Goal: Contribute content: Contribute content

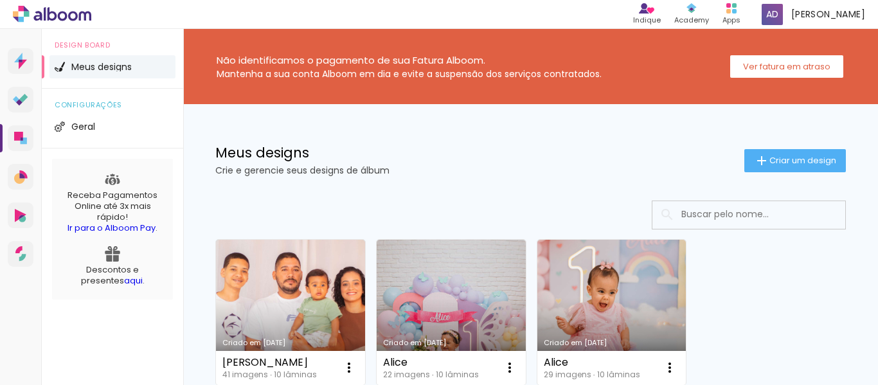
scroll to position [120, 0]
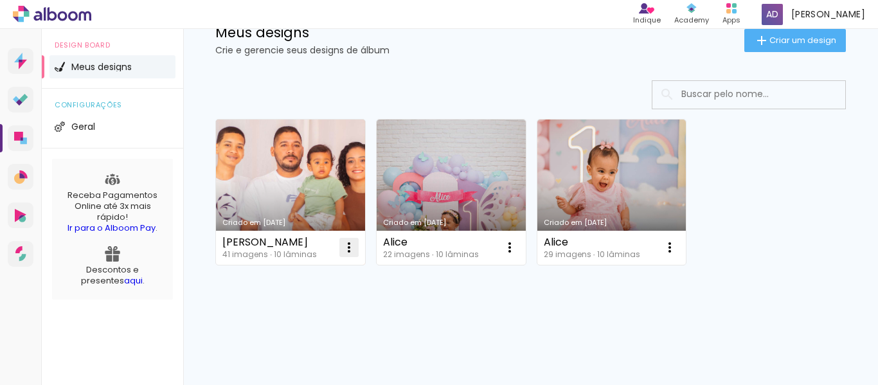
click at [346, 247] on iron-icon at bounding box center [348, 247] width 15 height 15
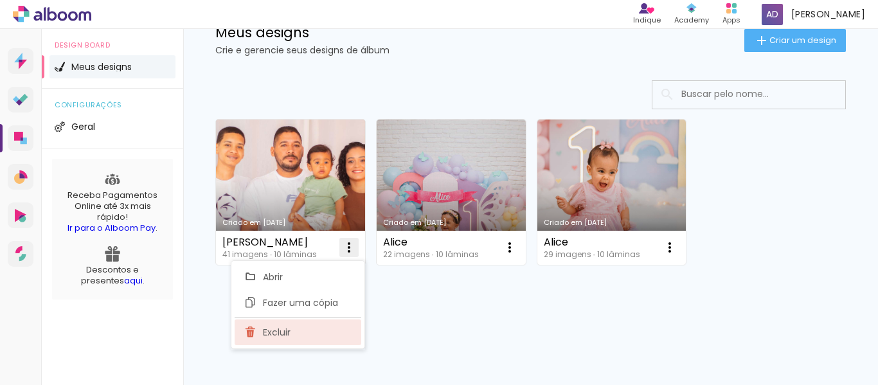
click at [270, 335] on span "Excluir" at bounding box center [277, 332] width 28 height 9
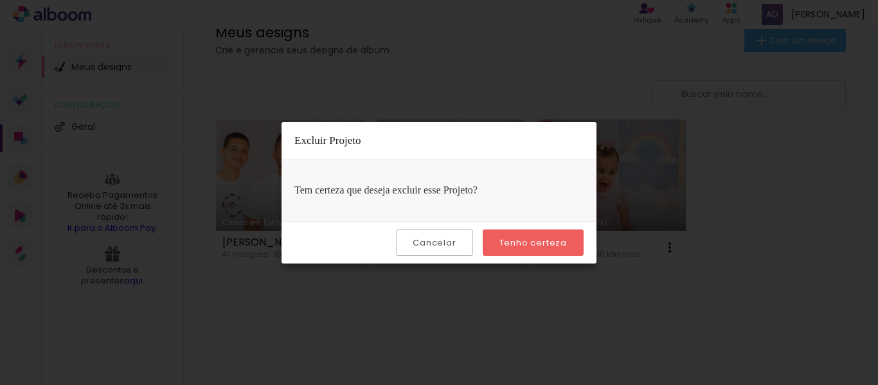
click at [0, 0] on slot "Tenho certeza" at bounding box center [0, 0] width 0 height 0
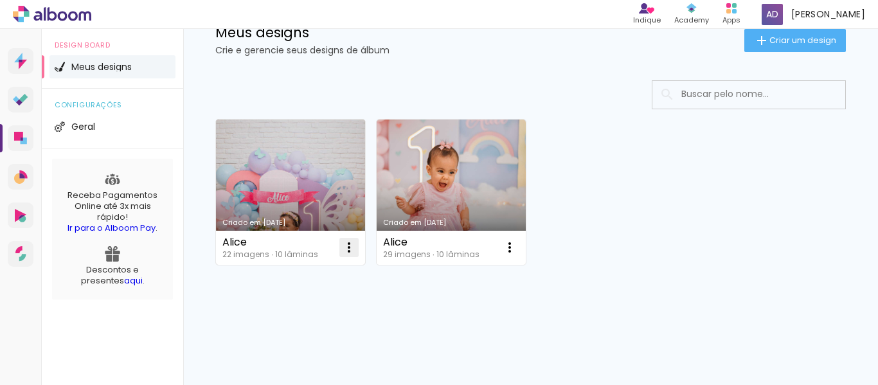
click at [353, 245] on iron-icon at bounding box center [348, 247] width 15 height 15
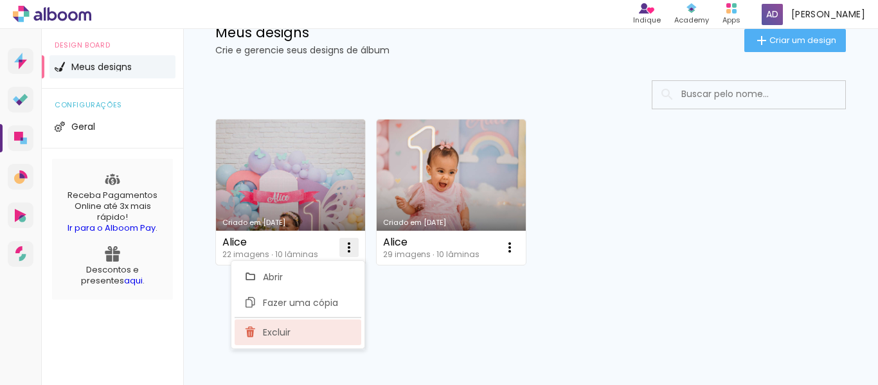
click at [305, 332] on paper-item "Excluir" at bounding box center [298, 332] width 127 height 26
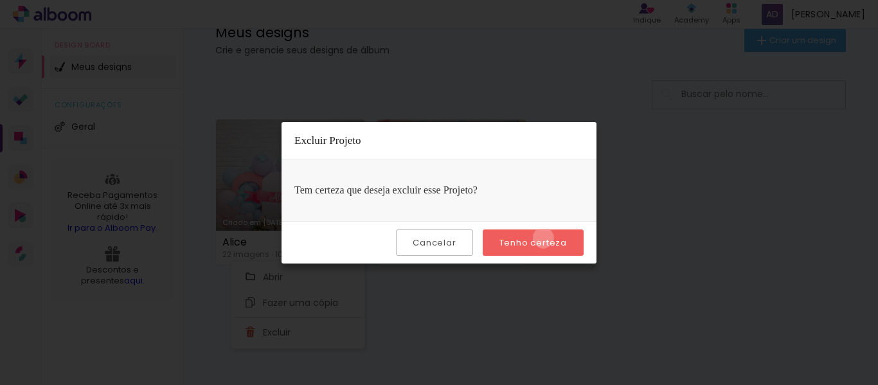
click at [0, 0] on slot "Tenho certeza" at bounding box center [0, 0] width 0 height 0
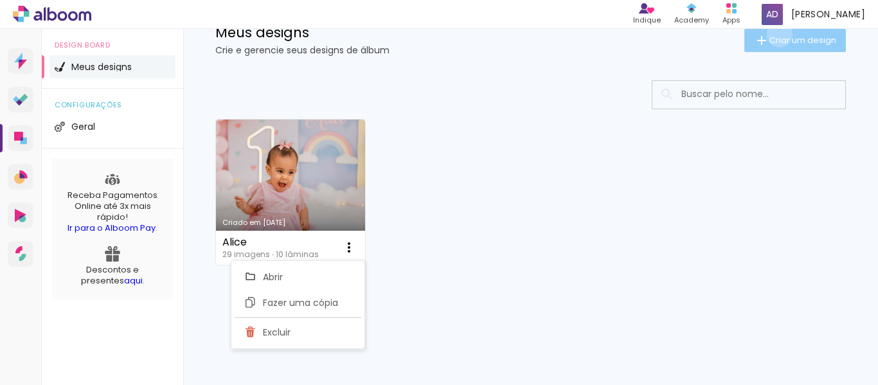
click at [769, 36] on span "Criar um design" at bounding box center [802, 40] width 67 height 8
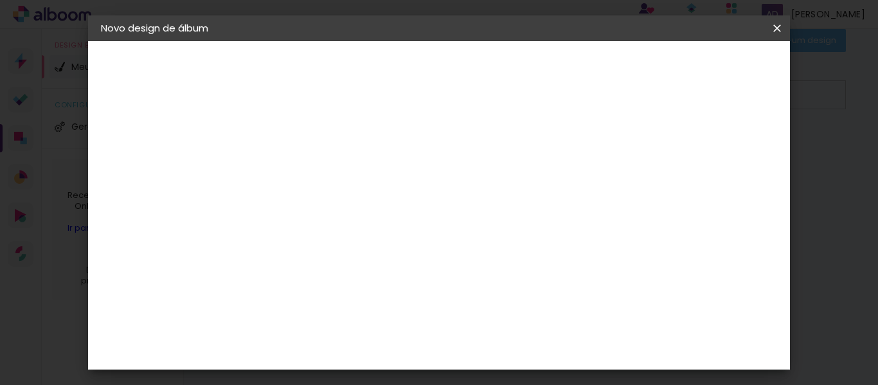
click at [311, 163] on input at bounding box center [311, 173] width 0 height 20
type input "[PERSON_NAME] 2 anos"
click at [443, 60] on paper-button "Avançar" at bounding box center [411, 68] width 63 height 22
click at [348, 236] on input at bounding box center [344, 244] width 130 height 16
type input "matias"
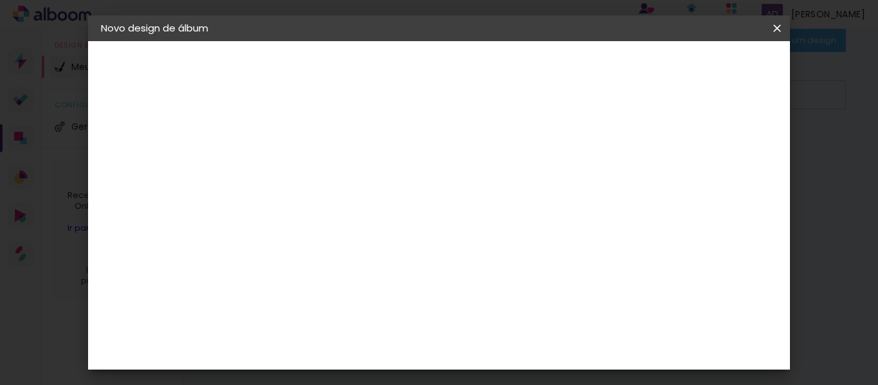
type paper-input "matias"
click at [363, 288] on div "Matias Encadernações" at bounding box center [341, 293] width 79 height 21
click at [381, 294] on div "Matias Encadernações" at bounding box center [341, 293] width 79 height 21
click at [0, 0] on slot "Tamanho Livre" at bounding box center [0, 0] width 0 height 0
click at [381, 288] on div "Matias Encadernações" at bounding box center [341, 293] width 79 height 21
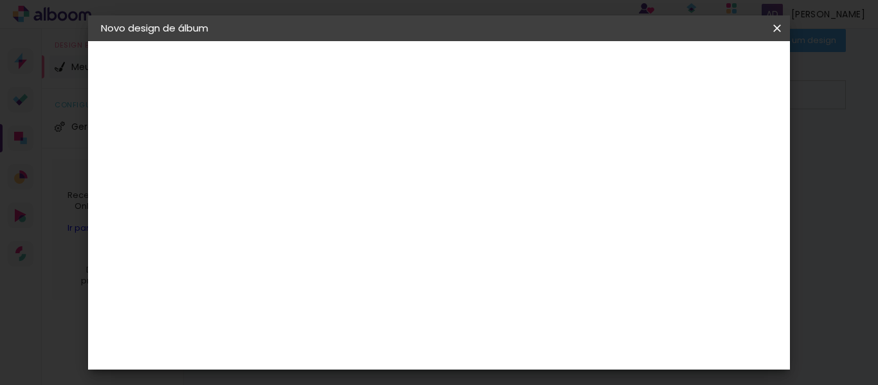
click at [0, 0] on slot "Avançar" at bounding box center [0, 0] width 0 height 0
click at [361, 218] on input "text" at bounding box center [336, 224] width 50 height 20
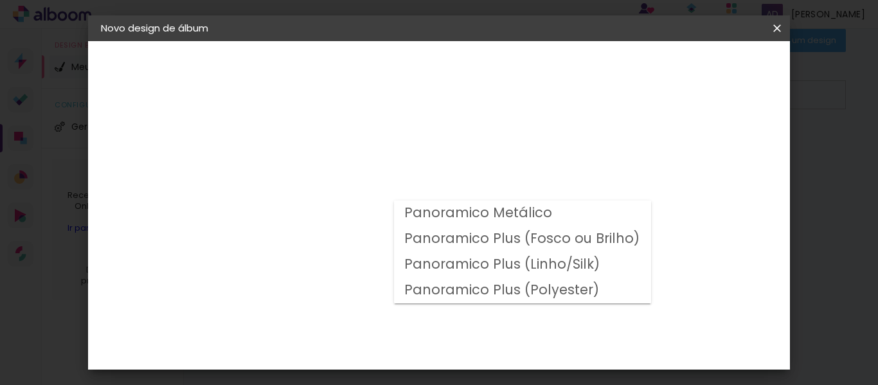
click at [0, 0] on slot "Panoramico Plus (Fosco ou Brilho)" at bounding box center [0, 0] width 0 height 0
type input "Panoramico Plus (Fosco ou Brilho)"
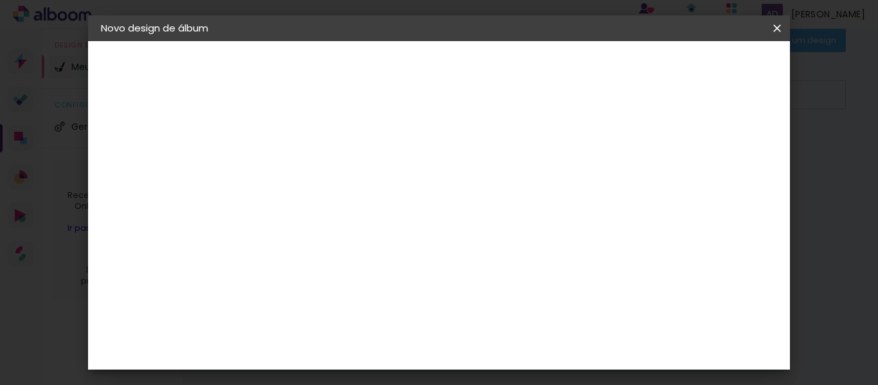
scroll to position [514, 0]
click at [520, 60] on paper-button "Avançar" at bounding box center [488, 68] width 63 height 22
click at [494, 69] on span "Iniciar design" at bounding box center [480, 73] width 30 height 18
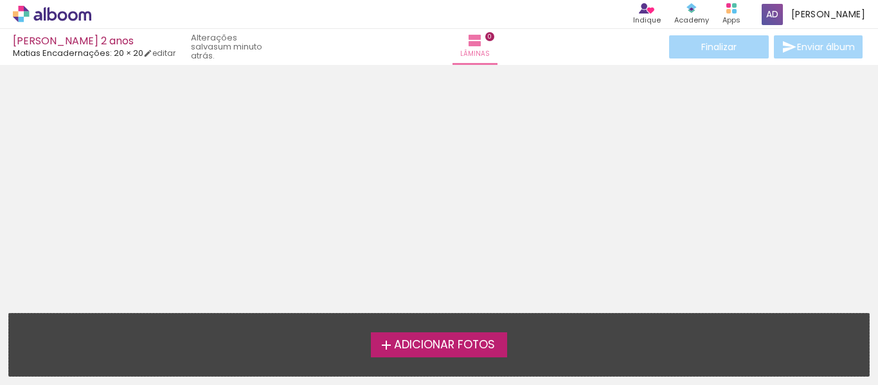
click at [441, 347] on span "Adicionar Fotos" at bounding box center [444, 345] width 101 height 12
click at [0, 0] on input "file" at bounding box center [0, 0] width 0 height 0
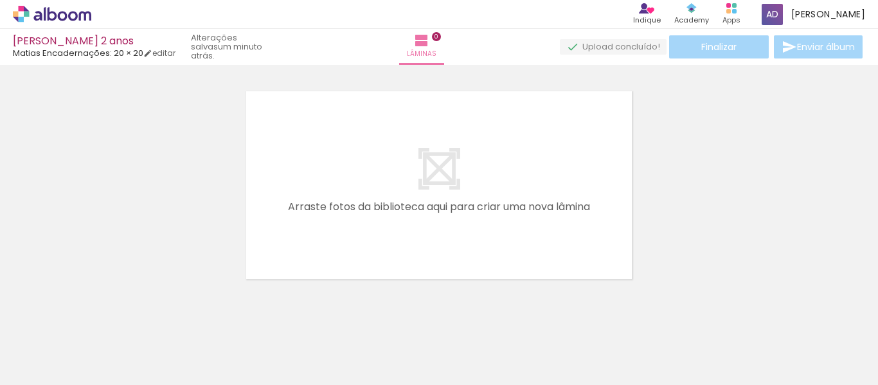
scroll to position [17, 0]
drag, startPoint x: 142, startPoint y: 342, endPoint x: 381, endPoint y: 162, distance: 299.5
click at [381, 162] on quentale-workspace at bounding box center [439, 192] width 878 height 385
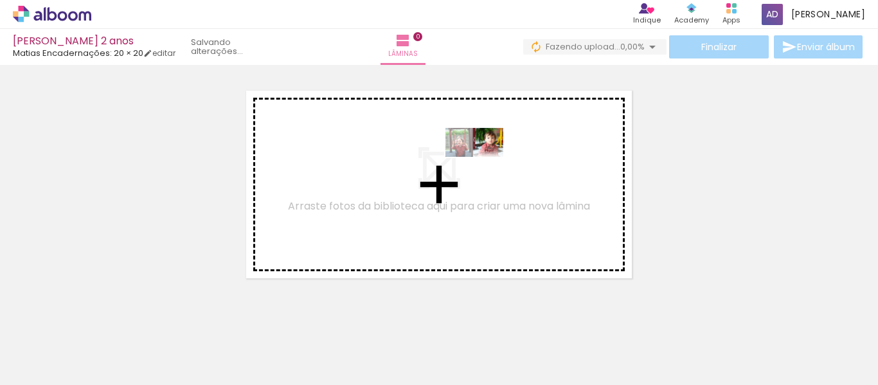
drag, startPoint x: 138, startPoint y: 344, endPoint x: 463, endPoint y: 183, distance: 362.9
click at [464, 183] on quentale-workspace at bounding box center [439, 192] width 878 height 385
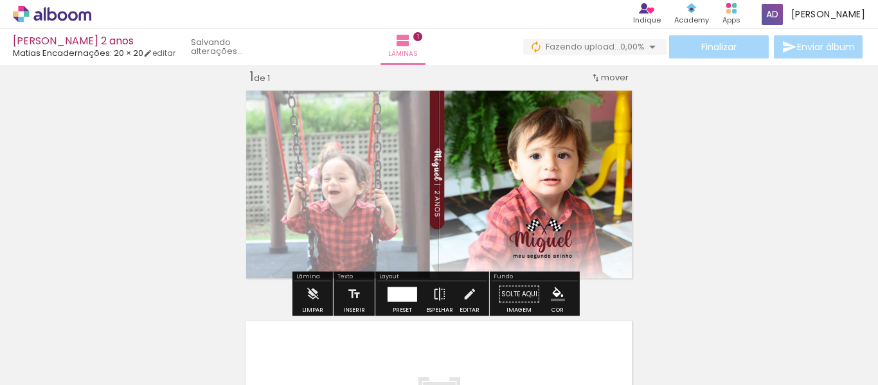
click at [41, 367] on span "Adicionar Fotos" at bounding box center [45, 367] width 39 height 14
click at [0, 0] on input "file" at bounding box center [0, 0] width 0 height 0
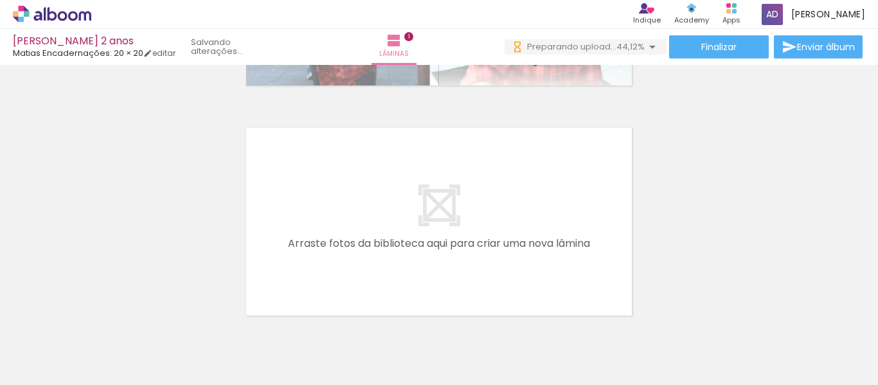
scroll to position [0, 0]
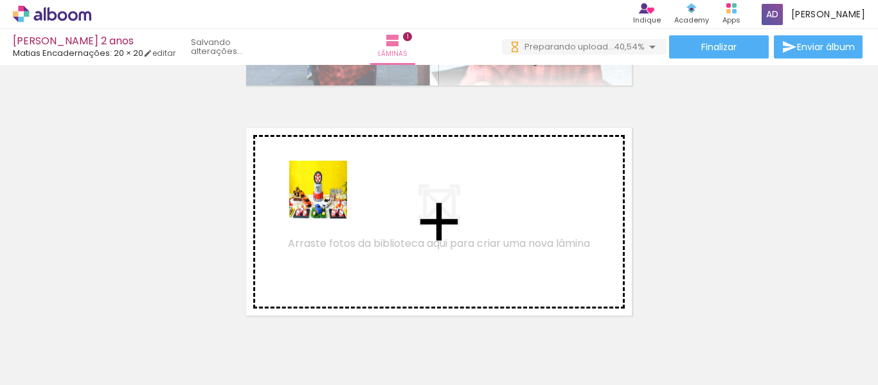
click at [327, 199] on quentale-workspace at bounding box center [439, 192] width 878 height 385
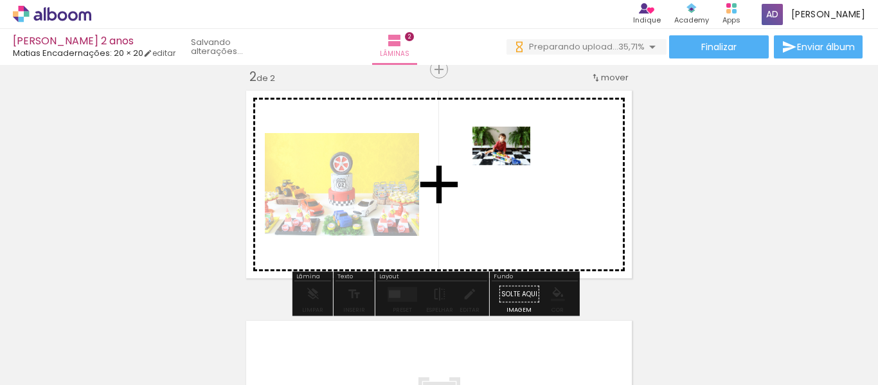
drag, startPoint x: 558, startPoint y: 350, endPoint x: 511, endPoint y: 165, distance: 190.9
click at [511, 165] on quentale-workspace at bounding box center [439, 192] width 878 height 385
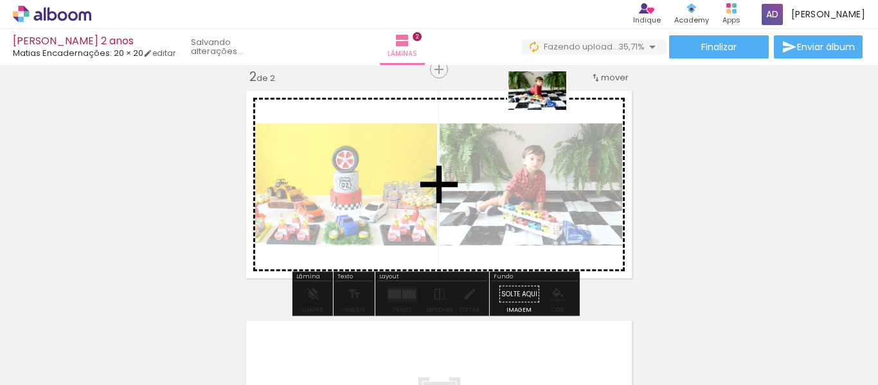
drag, startPoint x: 550, startPoint y: 117, endPoint x: 546, endPoint y: 111, distance: 6.9
click at [546, 110] on quentale-workspace at bounding box center [439, 192] width 878 height 385
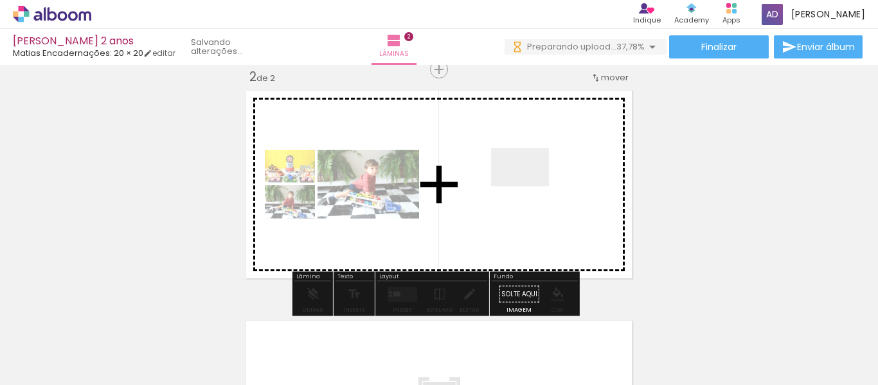
click at [529, 186] on quentale-workspace at bounding box center [439, 192] width 878 height 385
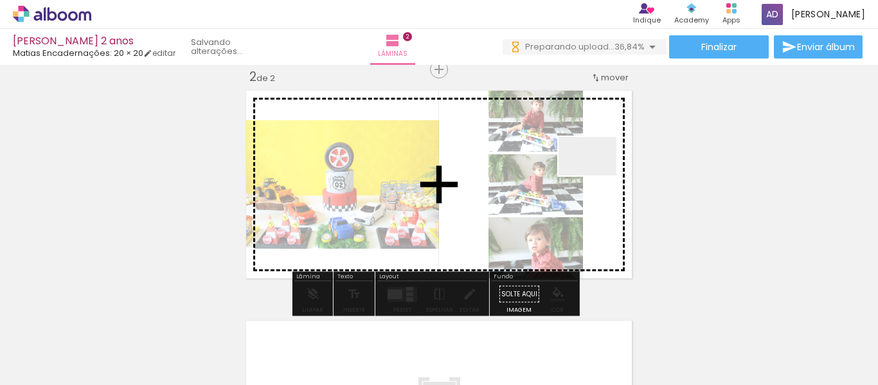
drag, startPoint x: 405, startPoint y: 341, endPoint x: 597, endPoint y: 175, distance: 253.2
click at [597, 175] on quentale-workspace at bounding box center [439, 192] width 878 height 385
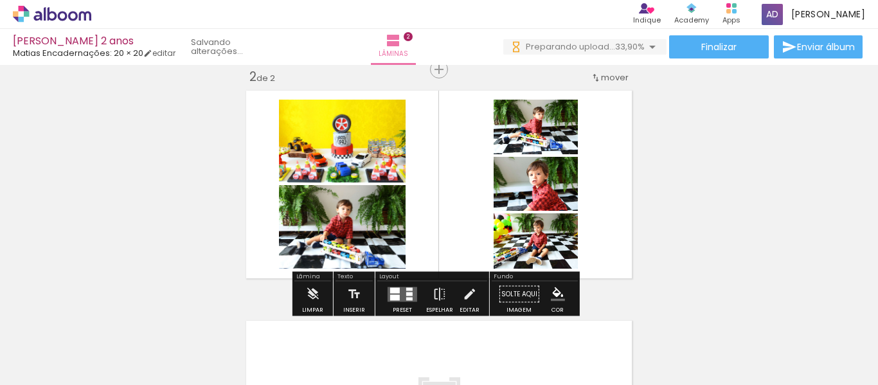
click at [390, 296] on div at bounding box center [395, 297] width 10 height 6
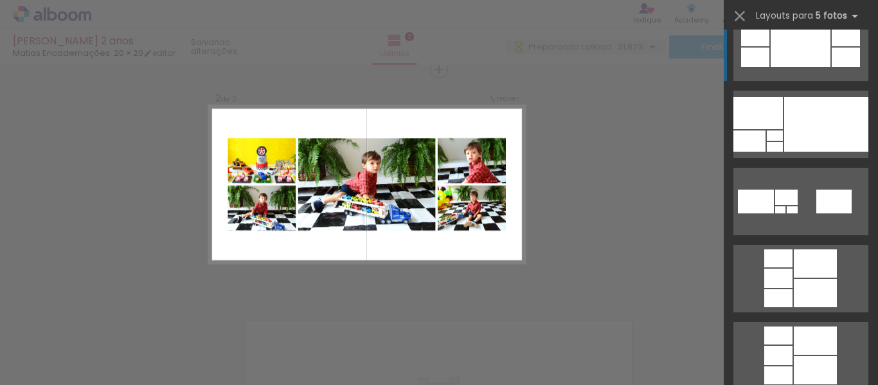
click at [797, 54] on div at bounding box center [800, 47] width 60 height 39
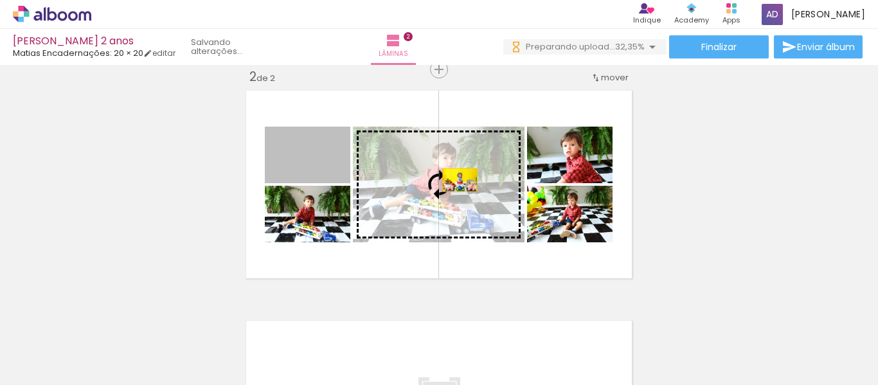
click at [0, 0] on slot at bounding box center [0, 0] width 0 height 0
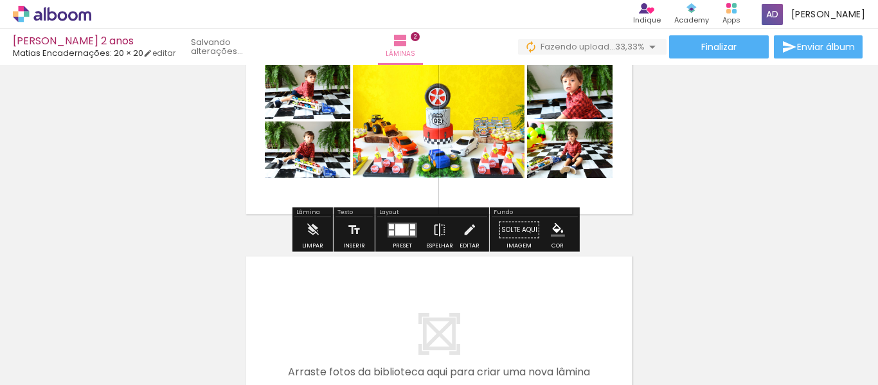
scroll to position [375, 0]
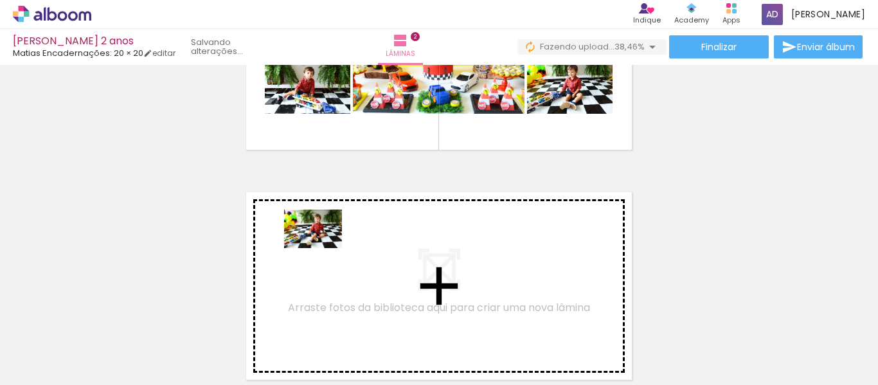
drag, startPoint x: 493, startPoint y: 343, endPoint x: 328, endPoint y: 258, distance: 185.9
click at [328, 258] on quentale-workspace at bounding box center [439, 192] width 878 height 385
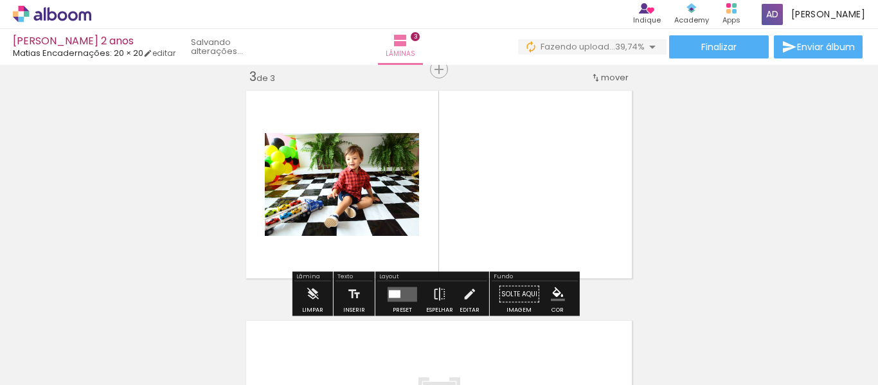
scroll to position [541, 0]
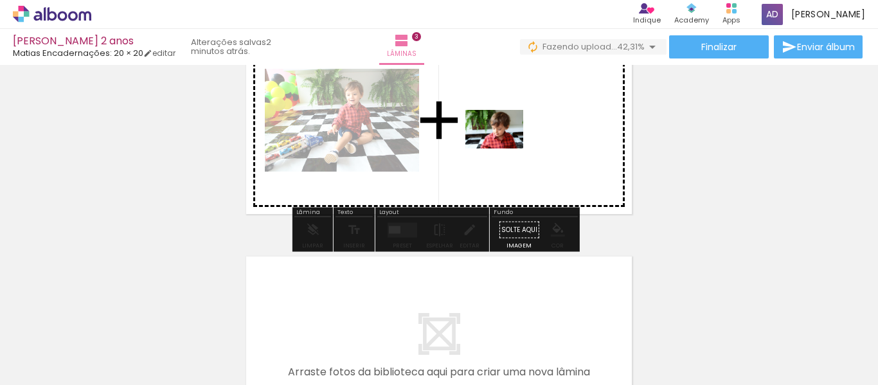
drag, startPoint x: 554, startPoint y: 346, endPoint x: 504, endPoint y: 148, distance: 204.3
click at [504, 148] on quentale-workspace at bounding box center [439, 192] width 878 height 385
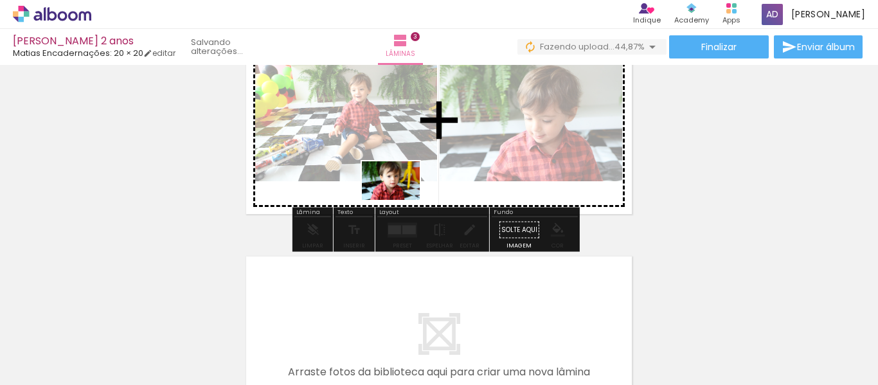
drag, startPoint x: 622, startPoint y: 334, endPoint x: 400, endPoint y: 200, distance: 259.2
click at [400, 200] on quentale-workspace at bounding box center [439, 192] width 878 height 385
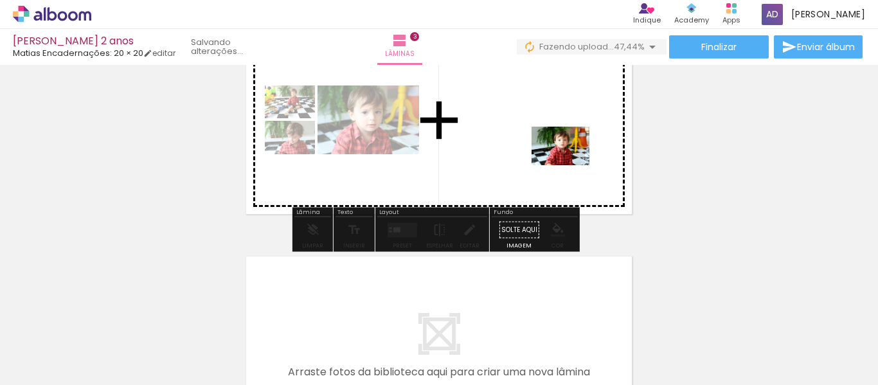
drag, startPoint x: 696, startPoint y: 348, endPoint x: 570, endPoint y: 165, distance: 222.2
click at [570, 165] on quentale-workspace at bounding box center [439, 192] width 878 height 385
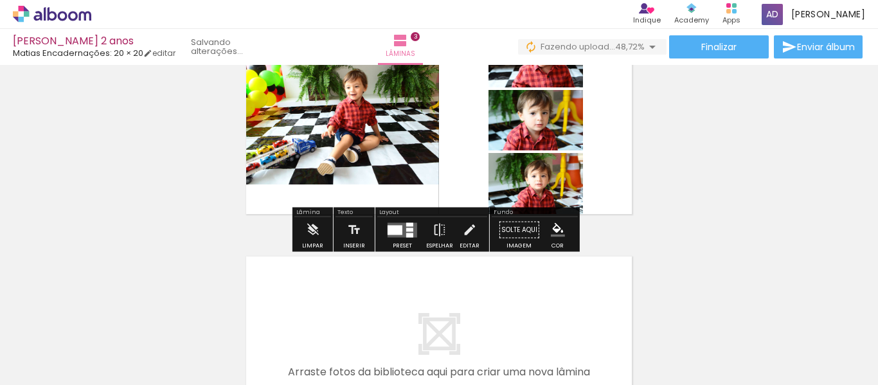
scroll to position [477, 0]
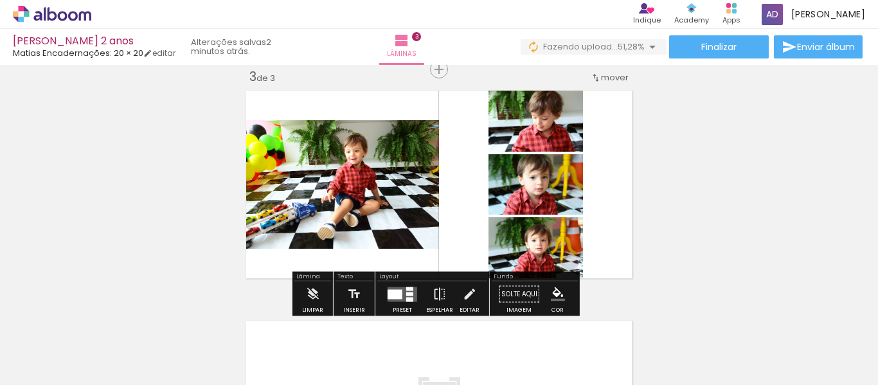
drag, startPoint x: 389, startPoint y: 298, endPoint x: 687, endPoint y: 148, distance: 333.0
click at [390, 297] on div at bounding box center [394, 294] width 15 height 10
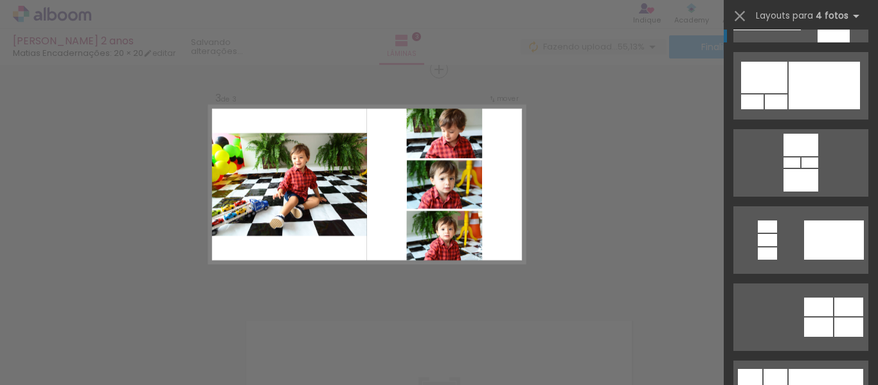
scroll to position [128, 0]
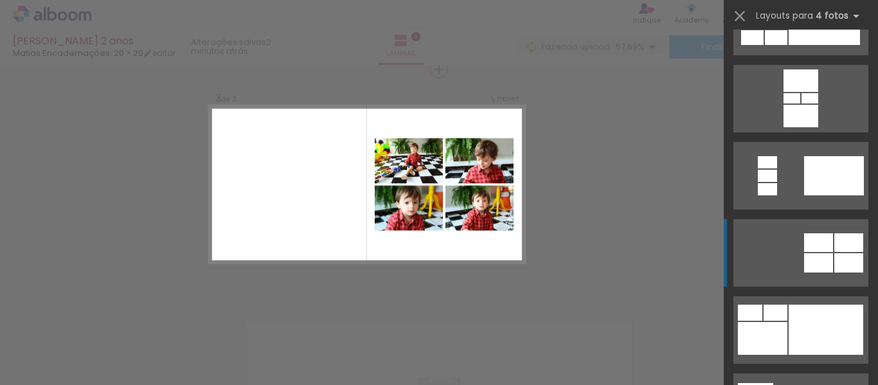
click at [816, 247] on div at bounding box center [818, 242] width 29 height 19
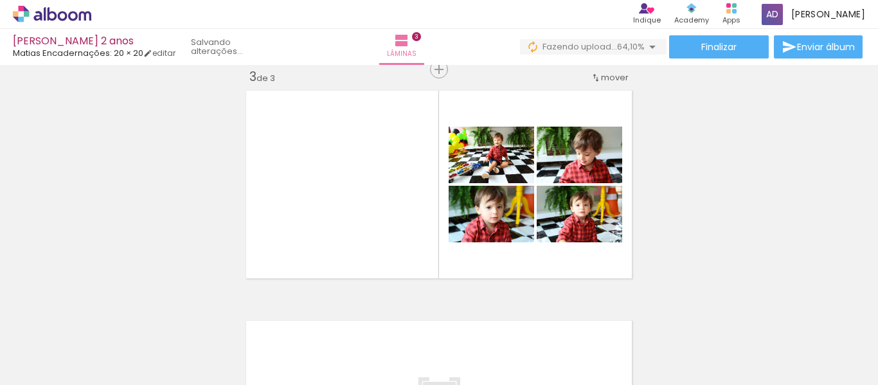
scroll to position [0, 1264]
drag, startPoint x: 292, startPoint y: 349, endPoint x: 359, endPoint y: 208, distance: 156.6
click at [359, 208] on quentale-workspace at bounding box center [439, 192] width 878 height 385
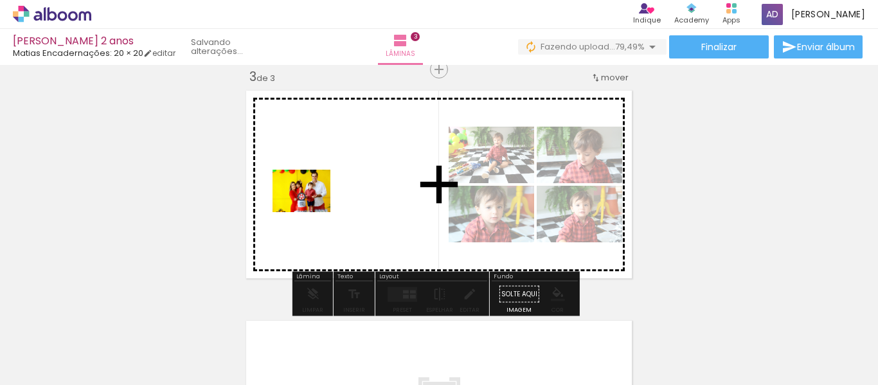
drag, startPoint x: 302, startPoint y: 313, endPoint x: 311, endPoint y: 208, distance: 105.1
click at [311, 208] on quentale-workspace at bounding box center [439, 192] width 878 height 385
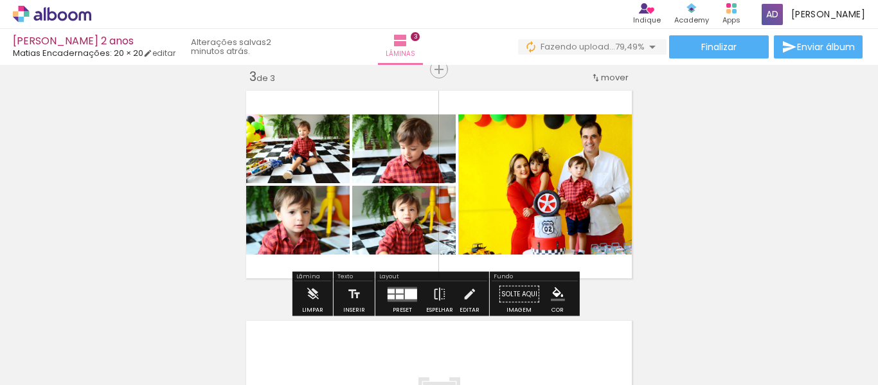
click at [565, 194] on quentale-photo at bounding box center [547, 184] width 179 height 140
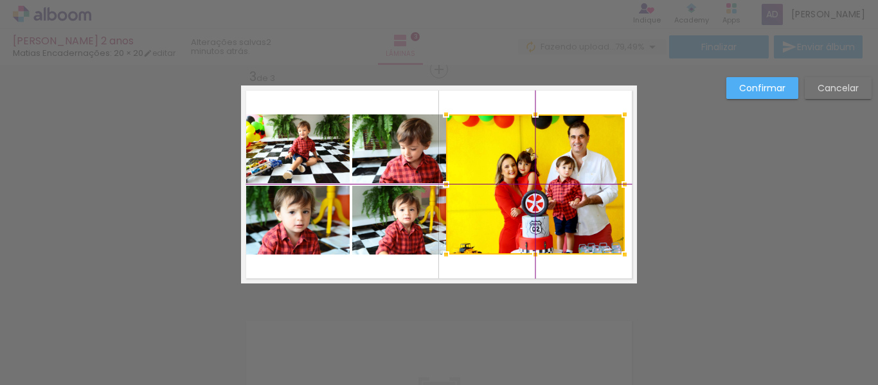
drag, startPoint x: 565, startPoint y: 194, endPoint x: 546, endPoint y: 197, distance: 18.9
click at [546, 197] on div at bounding box center [535, 184] width 179 height 140
click at [0, 0] on slot "Cancelar" at bounding box center [0, 0] width 0 height 0
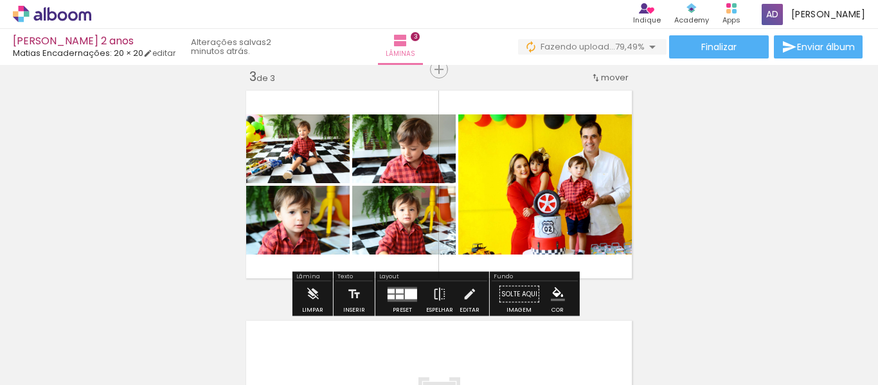
click at [566, 185] on quentale-photo at bounding box center [547, 184] width 179 height 140
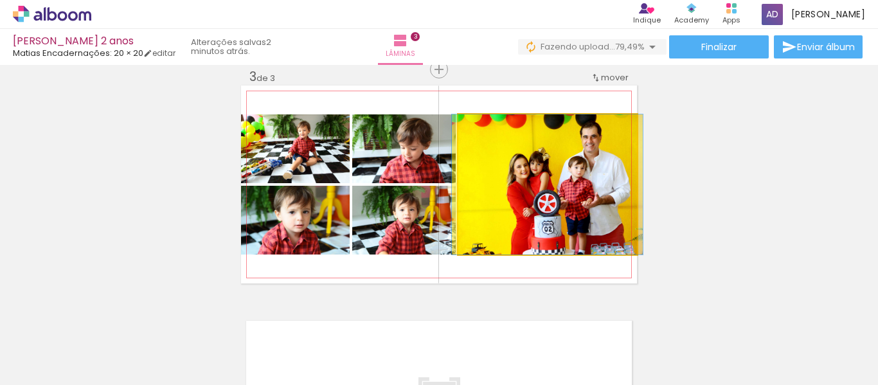
click at [564, 201] on quentale-photo at bounding box center [547, 184] width 179 height 140
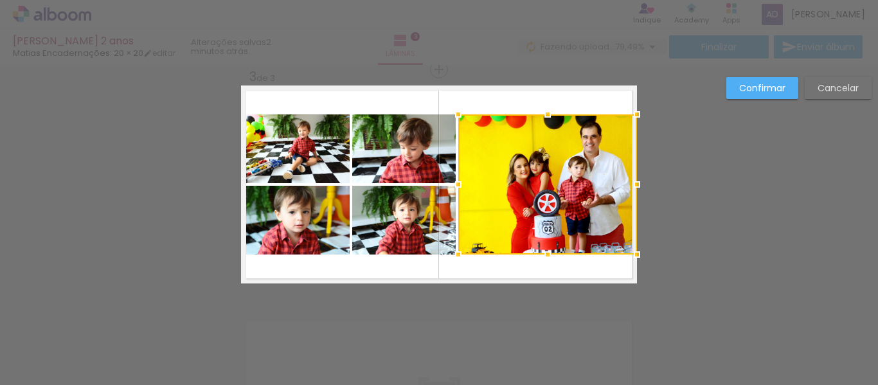
click at [564, 201] on div at bounding box center [547, 184] width 179 height 140
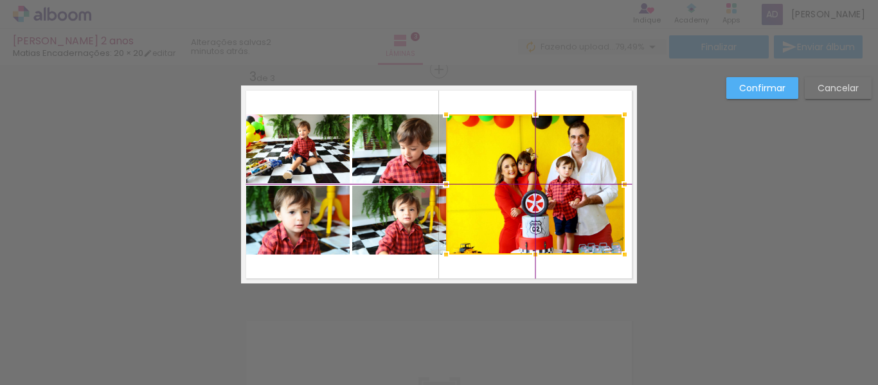
drag, startPoint x: 564, startPoint y: 201, endPoint x: 554, endPoint y: 202, distance: 9.7
click at [554, 202] on div at bounding box center [535, 184] width 179 height 140
click at [817, 81] on paper-button "Cancelar" at bounding box center [837, 88] width 67 height 22
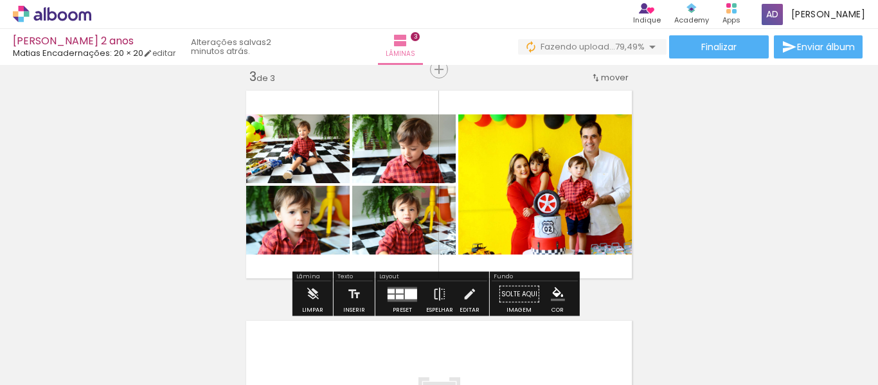
click at [579, 173] on quentale-photo at bounding box center [547, 184] width 179 height 140
click at [571, 191] on quentale-photo at bounding box center [547, 184] width 179 height 140
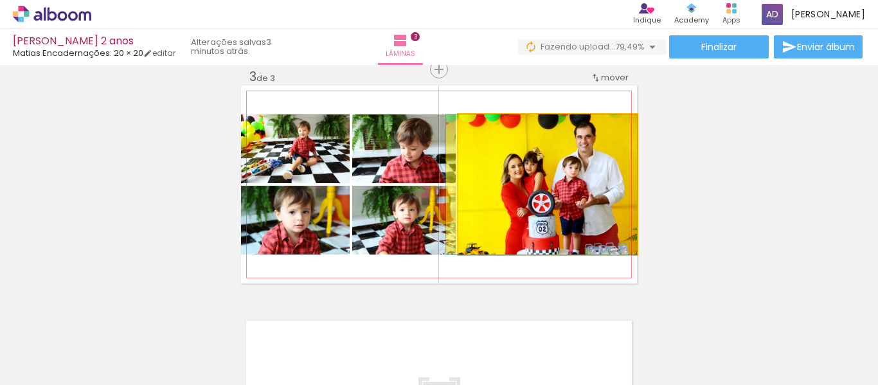
drag, startPoint x: 571, startPoint y: 190, endPoint x: 533, endPoint y: 191, distance: 37.9
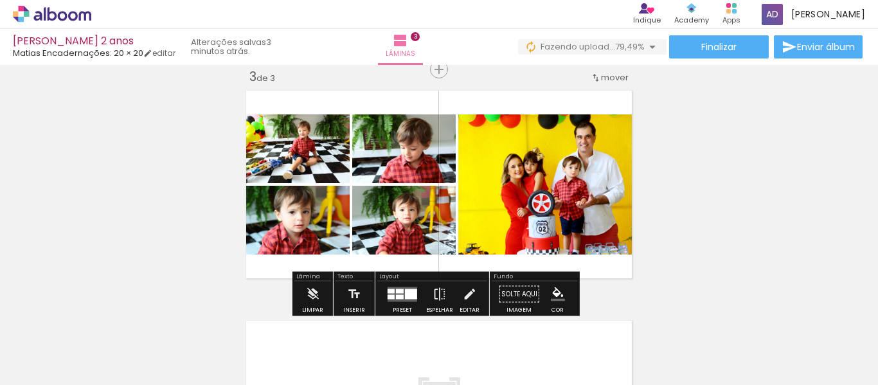
click at [731, 177] on div "Inserir lâmina 1 de 3 Inserir lâmina 2 de 3 Inserir lâmina 3 de 3" at bounding box center [439, 53] width 878 height 921
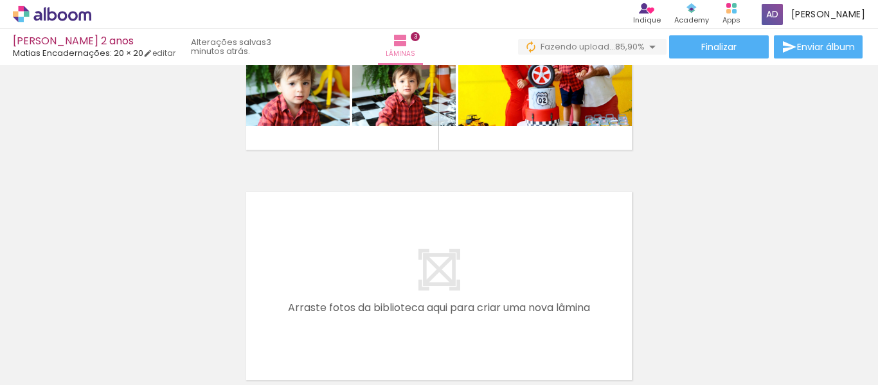
scroll to position [0, 1283]
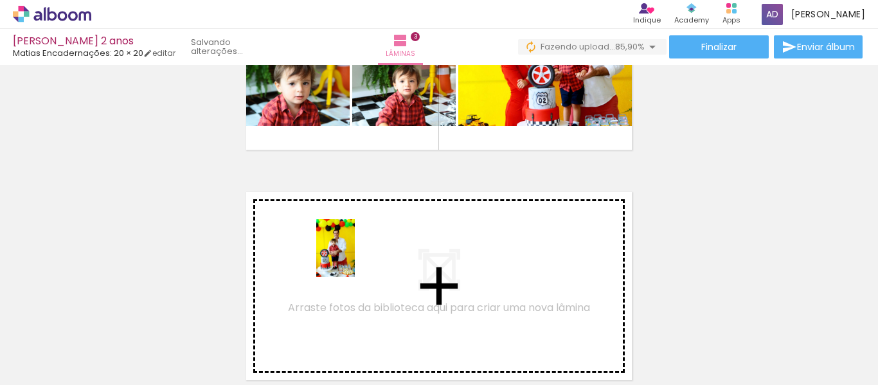
drag, startPoint x: 369, startPoint y: 331, endPoint x: 355, endPoint y: 258, distance: 74.7
click at [355, 258] on quentale-workspace at bounding box center [439, 192] width 878 height 385
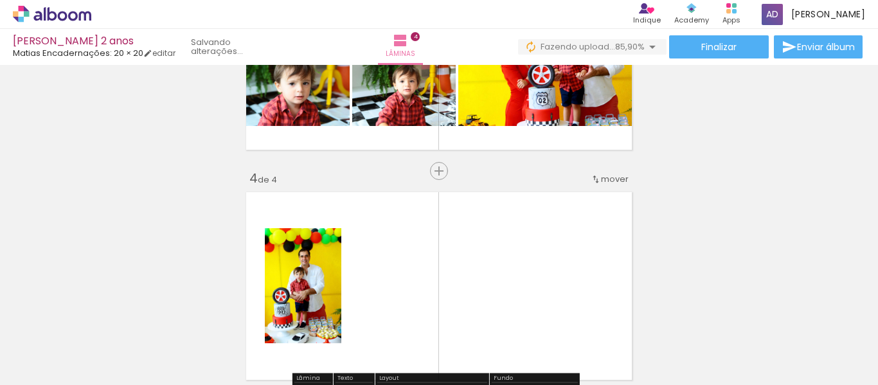
scroll to position [707, 0]
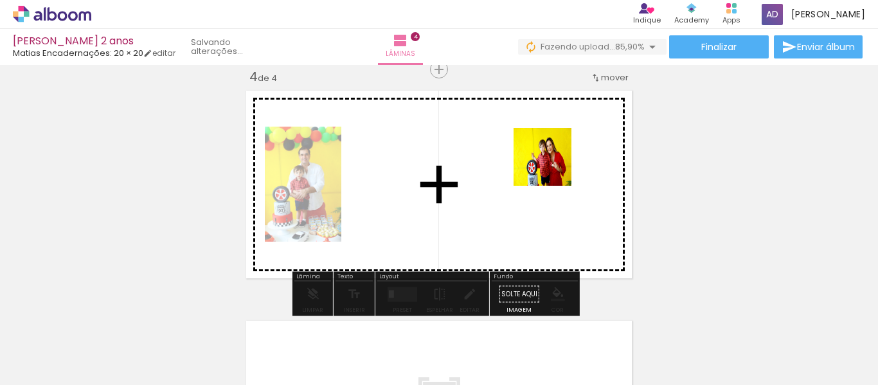
drag, startPoint x: 445, startPoint y: 345, endPoint x: 552, endPoint y: 166, distance: 208.0
click at [552, 166] on quentale-workspace at bounding box center [439, 192] width 878 height 385
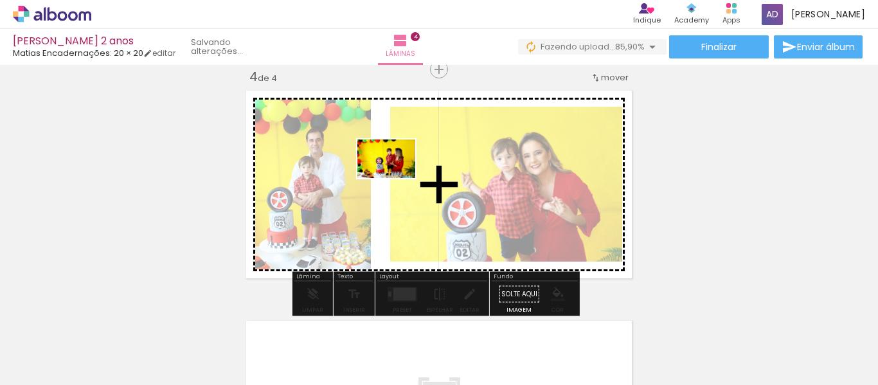
drag, startPoint x: 508, startPoint y: 353, endPoint x: 396, endPoint y: 178, distance: 207.5
click at [396, 178] on quentale-workspace at bounding box center [439, 192] width 878 height 385
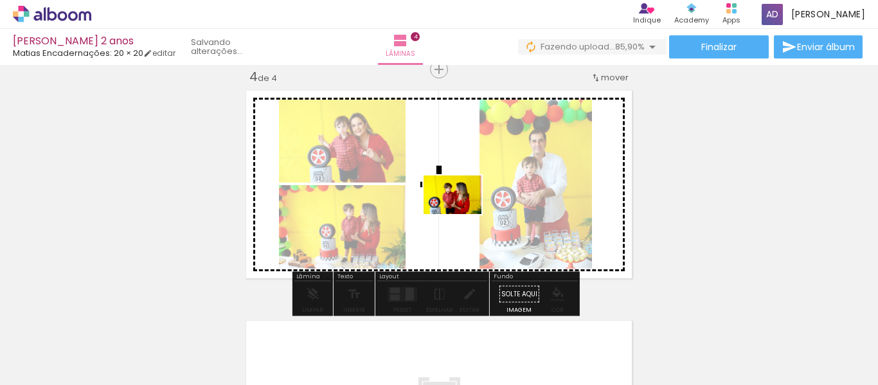
drag, startPoint x: 576, startPoint y: 361, endPoint x: 462, endPoint y: 214, distance: 186.3
click at [462, 214] on quentale-workspace at bounding box center [439, 192] width 878 height 385
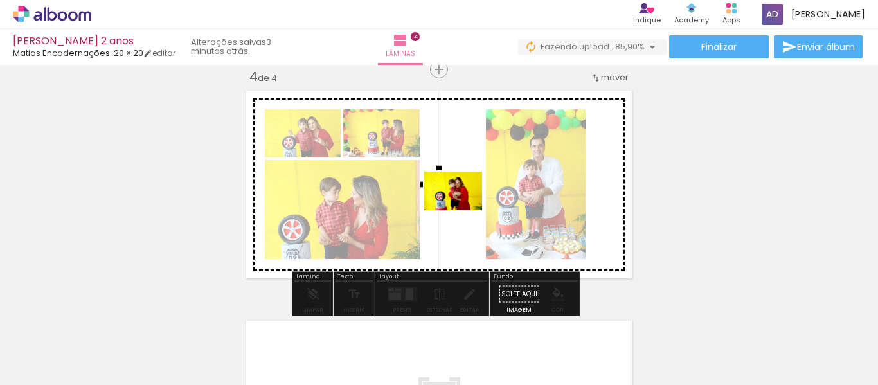
drag, startPoint x: 647, startPoint y: 350, endPoint x: 463, endPoint y: 210, distance: 231.6
click at [463, 210] on quentale-workspace at bounding box center [439, 192] width 878 height 385
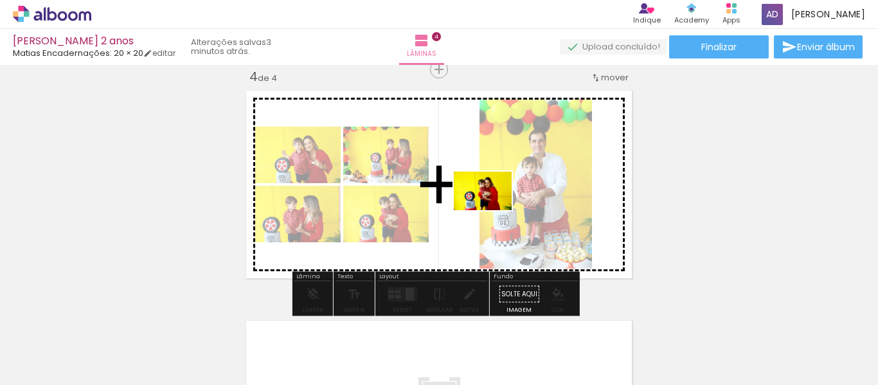
drag, startPoint x: 730, startPoint y: 353, endPoint x: 474, endPoint y: 197, distance: 300.2
click at [474, 197] on quentale-workspace at bounding box center [439, 192] width 878 height 385
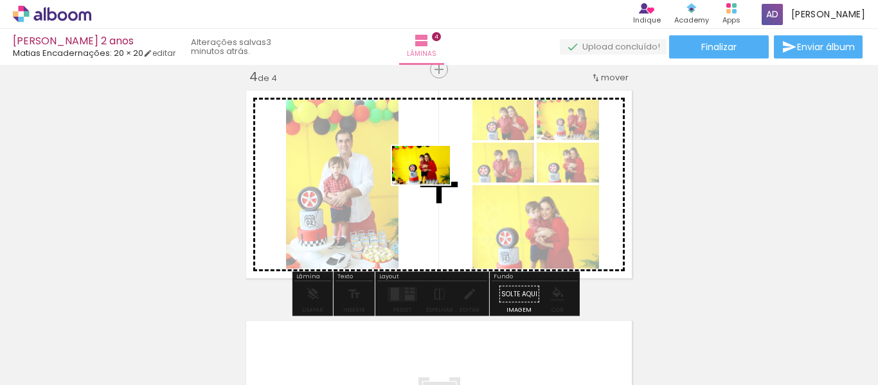
drag, startPoint x: 787, startPoint y: 346, endPoint x: 430, endPoint y: 184, distance: 391.6
click at [430, 184] on quentale-workspace at bounding box center [439, 192] width 878 height 385
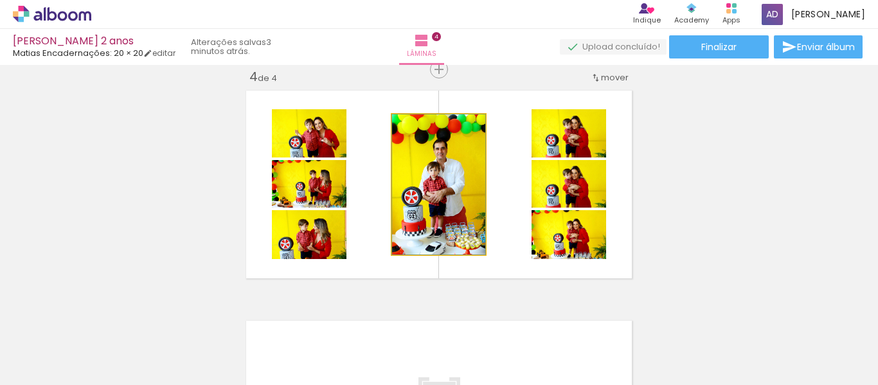
drag, startPoint x: 469, startPoint y: 184, endPoint x: 477, endPoint y: 184, distance: 8.4
click at [461, 197] on quentale-photo at bounding box center [438, 184] width 93 height 140
click at [405, 198] on quentale-photo at bounding box center [438, 184] width 93 height 140
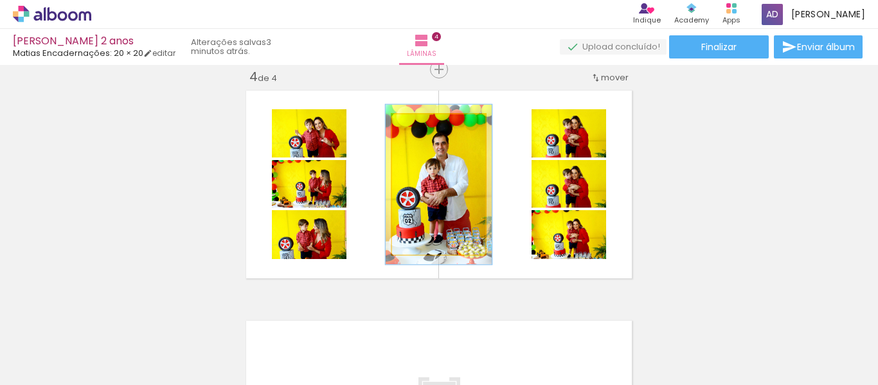
drag, startPoint x: 424, startPoint y: 129, endPoint x: 466, endPoint y: 170, distance: 59.1
type paper-slider "112"
click at [429, 127] on div at bounding box center [428, 128] width 21 height 21
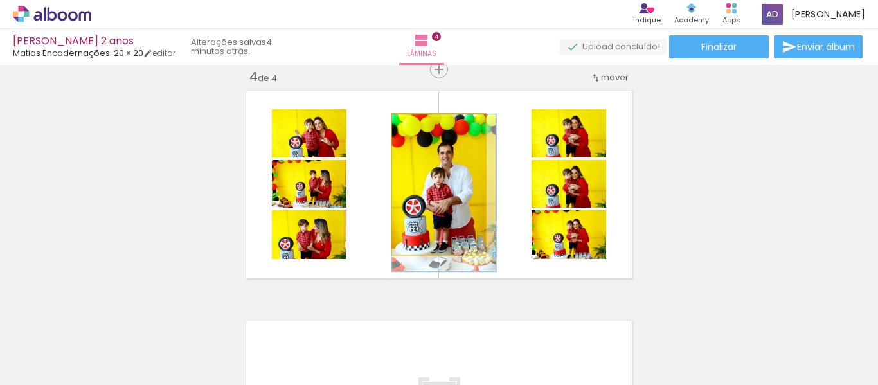
drag, startPoint x: 454, startPoint y: 202, endPoint x: 479, endPoint y: 211, distance: 26.8
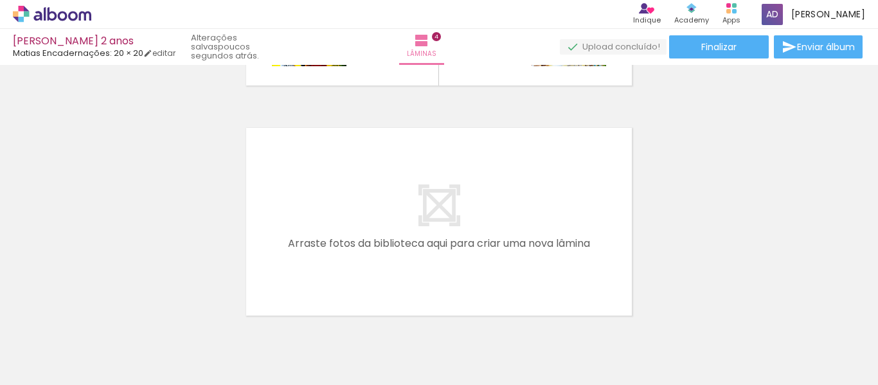
scroll to position [0, 1823]
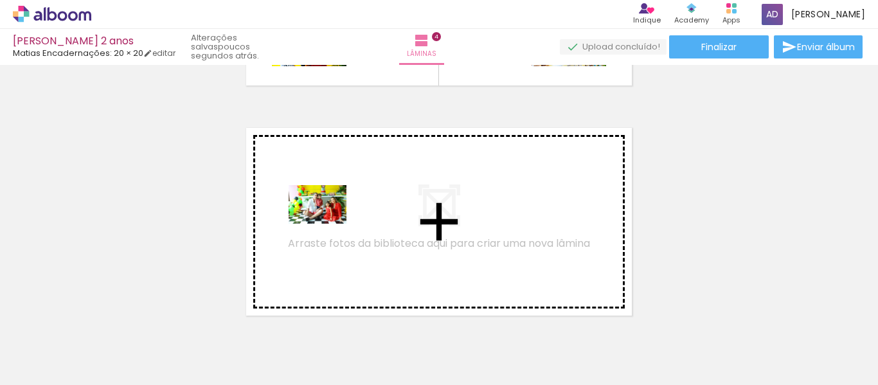
drag, startPoint x: 325, startPoint y: 346, endPoint x: 327, endPoint y: 224, distance: 122.1
click at [327, 224] on quentale-workspace at bounding box center [439, 192] width 878 height 385
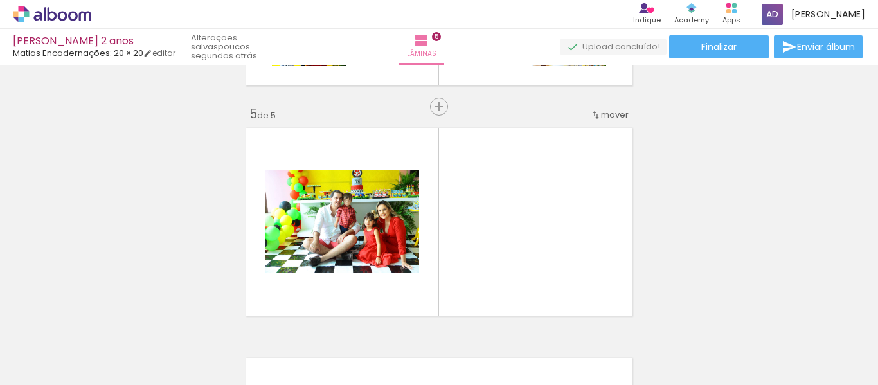
scroll to position [937, 0]
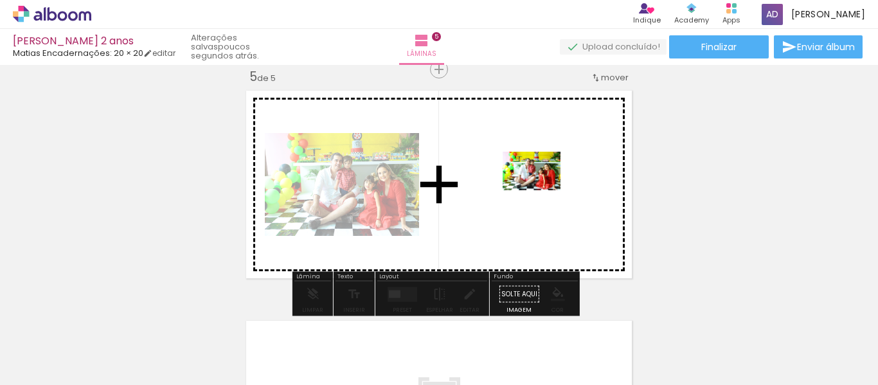
drag, startPoint x: 412, startPoint y: 334, endPoint x: 541, endPoint y: 190, distance: 193.4
click at [541, 190] on quentale-workspace at bounding box center [439, 192] width 878 height 385
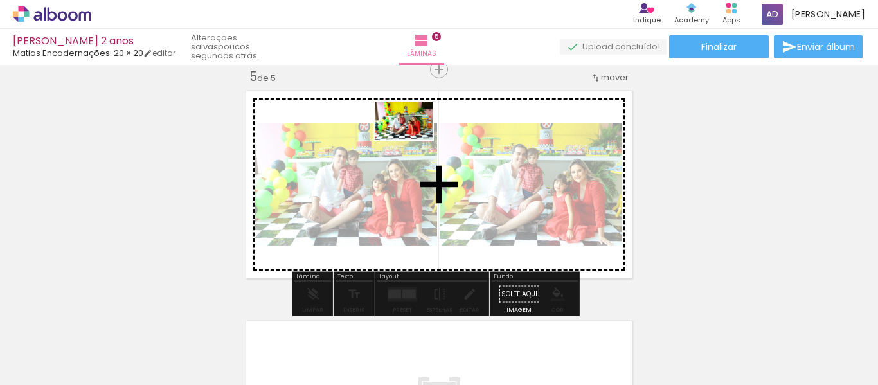
drag, startPoint x: 476, startPoint y: 355, endPoint x: 413, endPoint y: 140, distance: 223.6
click at [413, 140] on quentale-workspace at bounding box center [439, 192] width 878 height 385
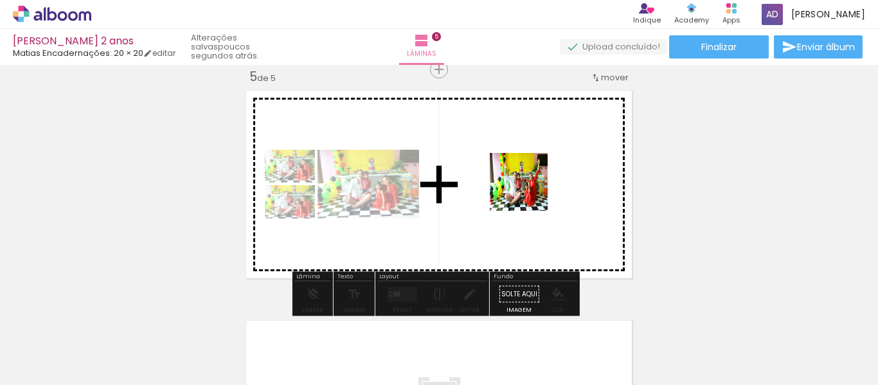
drag, startPoint x: 535, startPoint y: 348, endPoint x: 528, endPoint y: 191, distance: 156.9
click at [528, 191] on quentale-workspace at bounding box center [439, 192] width 878 height 385
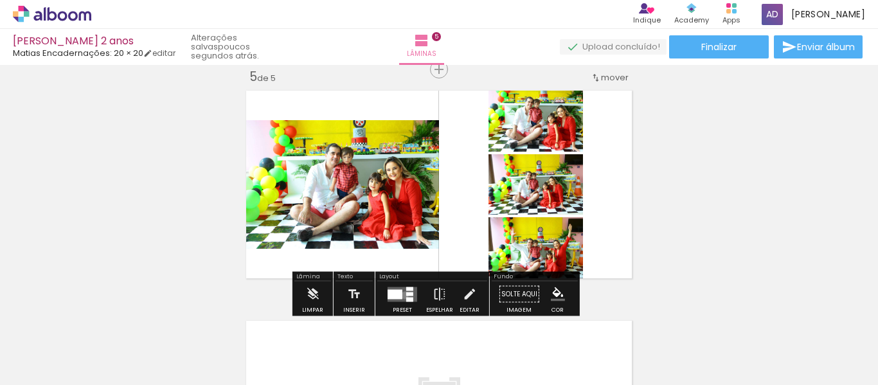
click at [402, 295] on quentale-layouter at bounding box center [402, 294] width 30 height 15
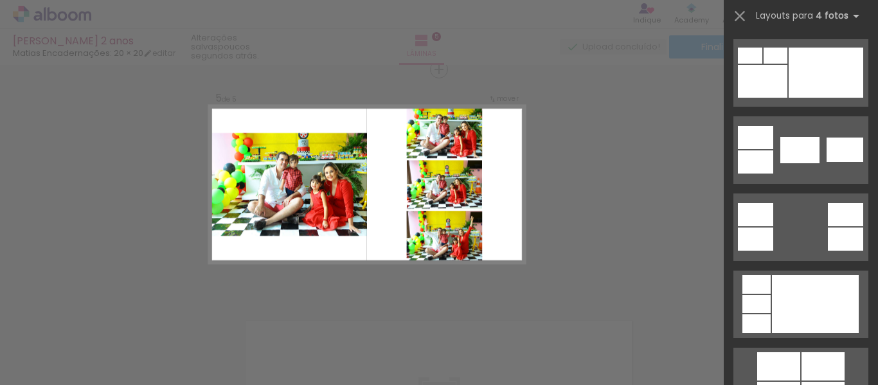
scroll to position [450, 0]
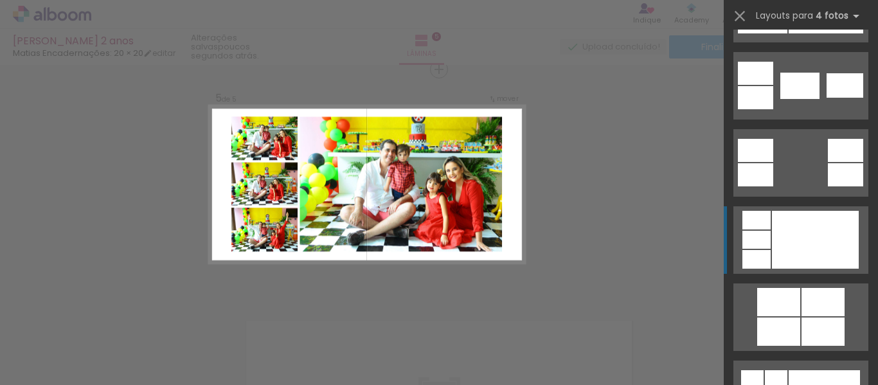
click at [807, 235] on div at bounding box center [815, 240] width 87 height 58
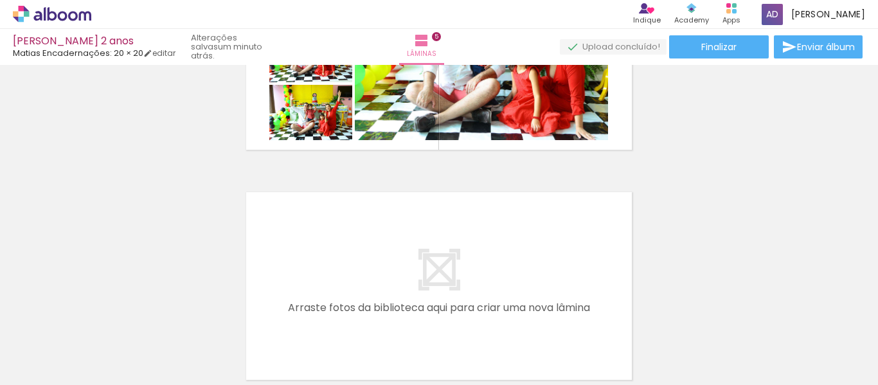
scroll to position [1129, 0]
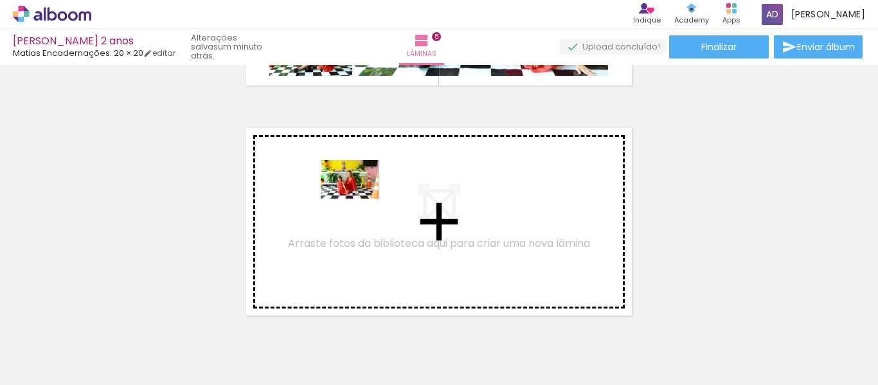
drag, startPoint x: 611, startPoint y: 342, endPoint x: 359, endPoint y: 199, distance: 290.1
click at [359, 199] on quentale-workspace at bounding box center [439, 192] width 878 height 385
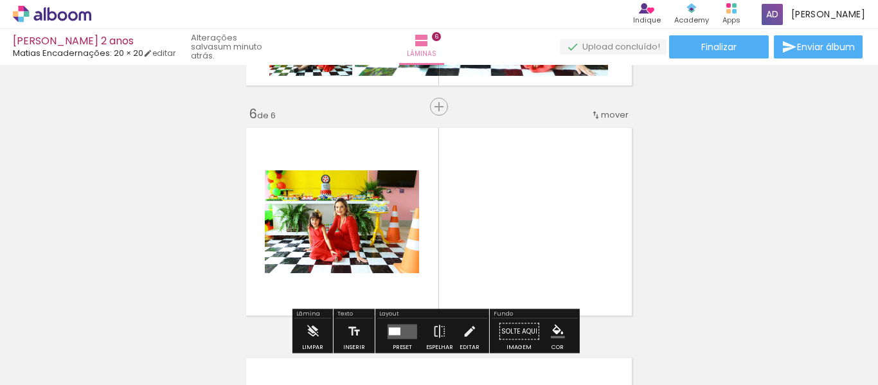
scroll to position [1167, 0]
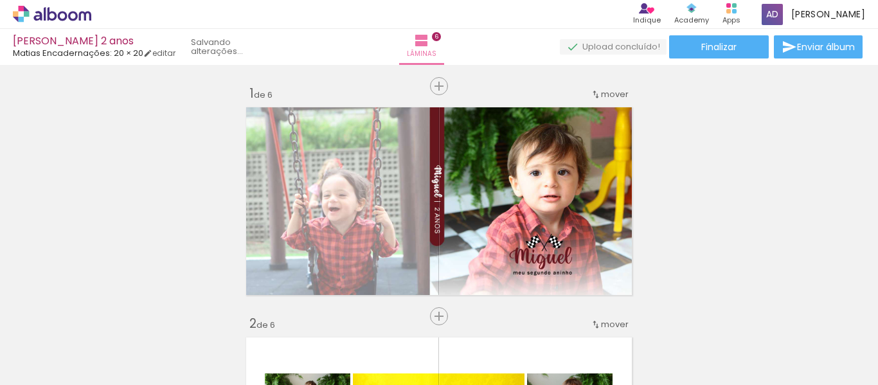
click at [558, 179] on quentale-workspace at bounding box center [439, 192] width 878 height 385
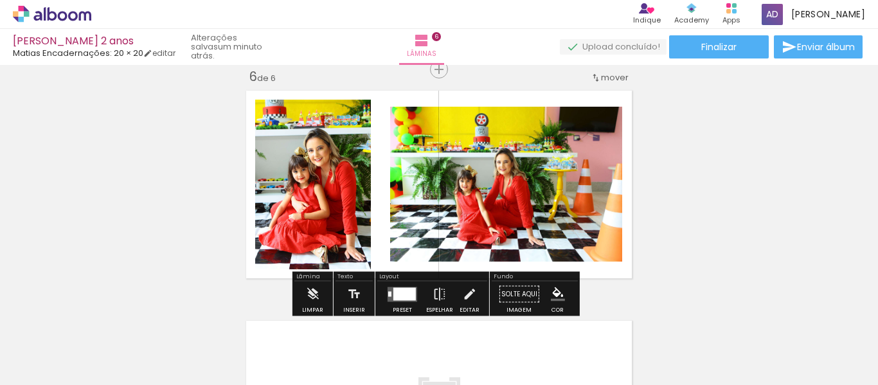
scroll to position [0, 1931]
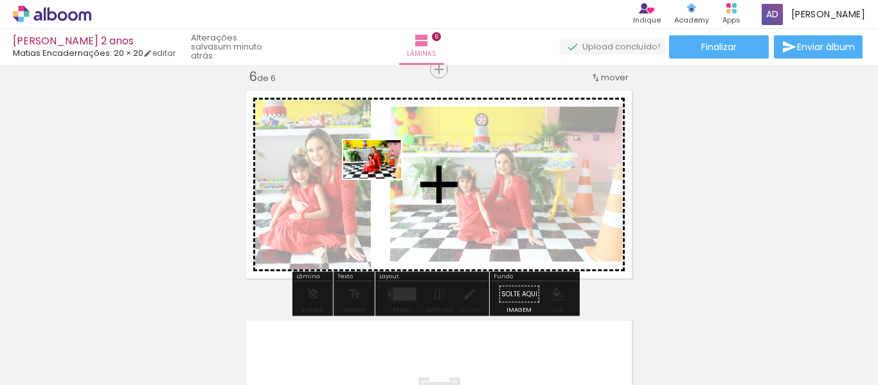
drag, startPoint x: 646, startPoint y: 350, endPoint x: 732, endPoint y: 384, distance: 92.9
click at [381, 179] on quentale-workspace at bounding box center [439, 192] width 878 height 385
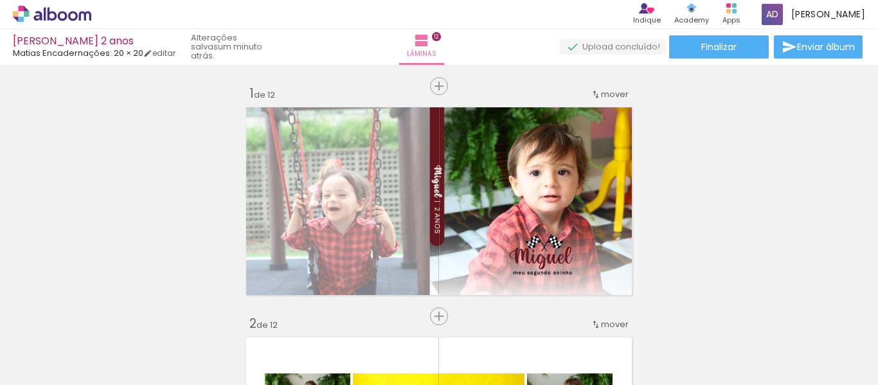
drag, startPoint x: 0, startPoint y: 0, endPoint x: 382, endPoint y: 132, distance: 403.7
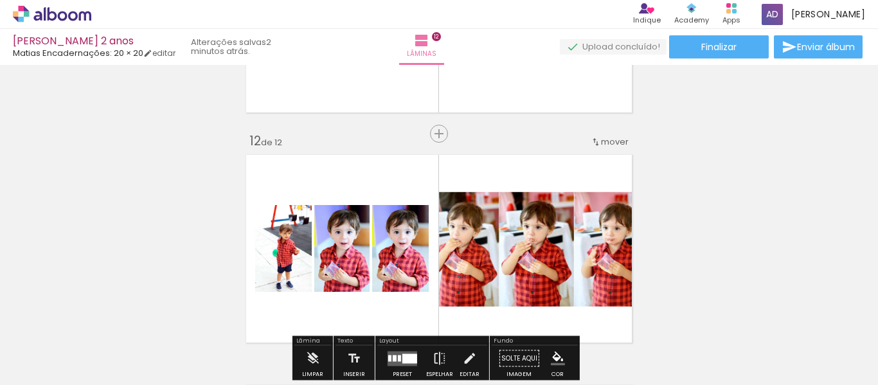
click at [554, 177] on quentale-layouter at bounding box center [439, 249] width 396 height 198
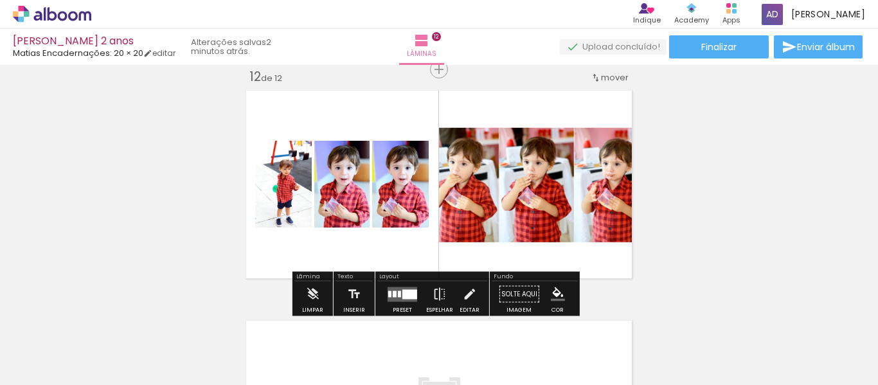
scroll to position [0, 3665]
drag, startPoint x: 335, startPoint y: 121, endPoint x: 294, endPoint y: 114, distance: 41.8
click at [294, 114] on quentale-layouter at bounding box center [439, 184] width 396 height 198
click at [296, 115] on quentale-layouter at bounding box center [439, 184] width 396 height 198
click at [364, 192] on quentale-photo at bounding box center [341, 184] width 55 height 87
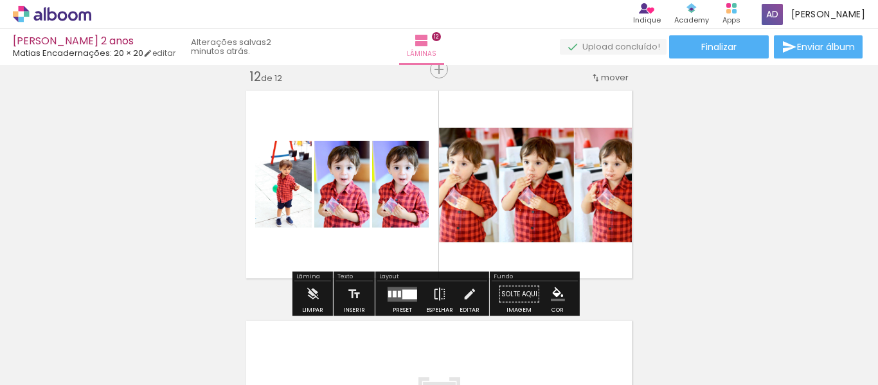
scroll to position [2611, 0]
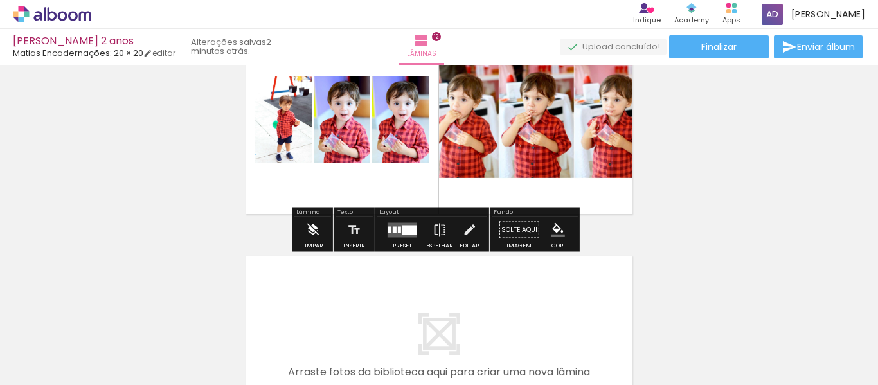
click at [317, 235] on iron-icon at bounding box center [312, 230] width 14 height 26
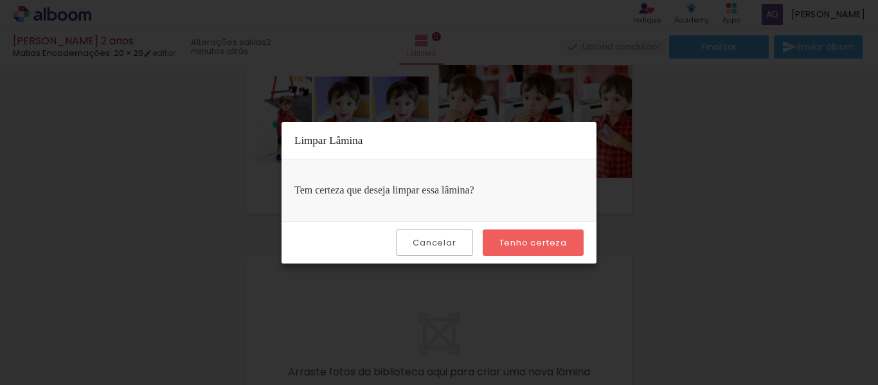
click at [0, 0] on slot "Tenho certeza" at bounding box center [0, 0] width 0 height 0
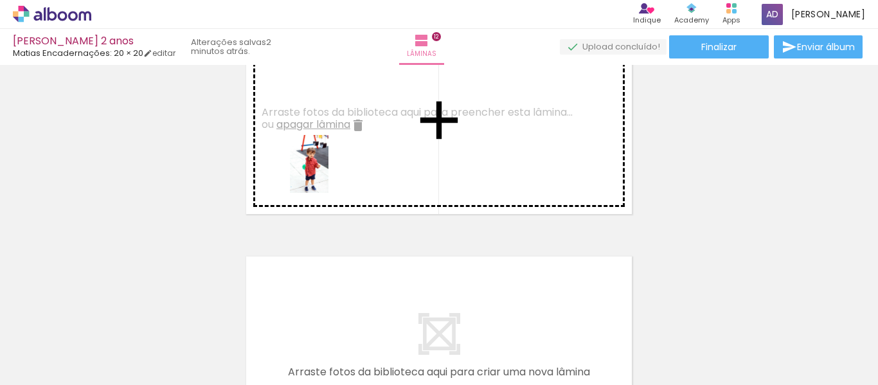
drag, startPoint x: 332, startPoint y: 193, endPoint x: 328, endPoint y: 173, distance: 19.7
click at [328, 173] on quentale-workspace at bounding box center [439, 192] width 878 height 385
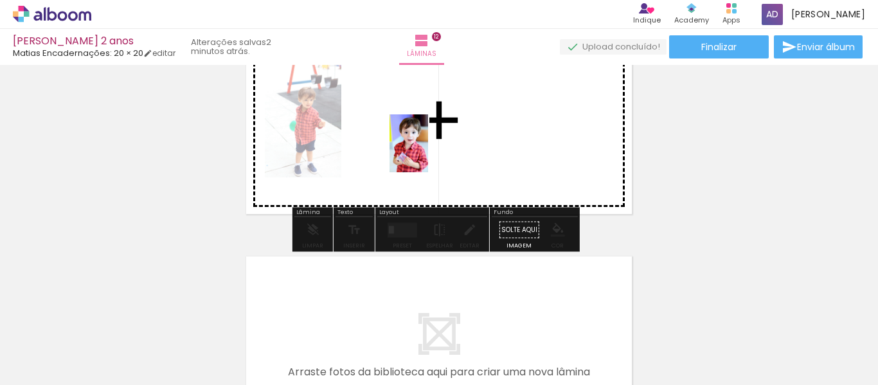
drag, startPoint x: 551, startPoint y: 253, endPoint x: 504, endPoint y: 237, distance: 49.6
click at [427, 152] on quentale-workspace at bounding box center [439, 192] width 878 height 385
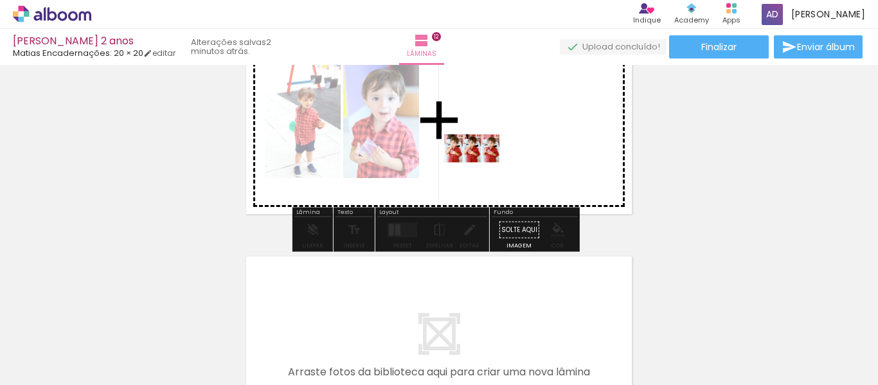
drag, startPoint x: 572, startPoint y: 355, endPoint x: 481, endPoint y: 171, distance: 205.2
click at [481, 171] on quentale-workspace at bounding box center [439, 192] width 878 height 385
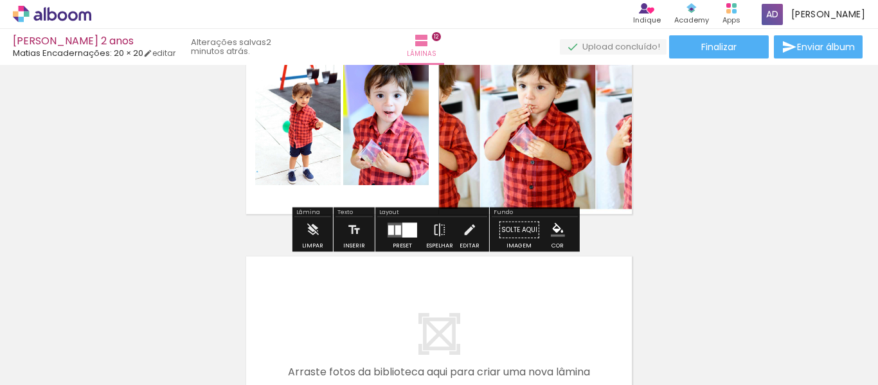
scroll to position [2547, 0]
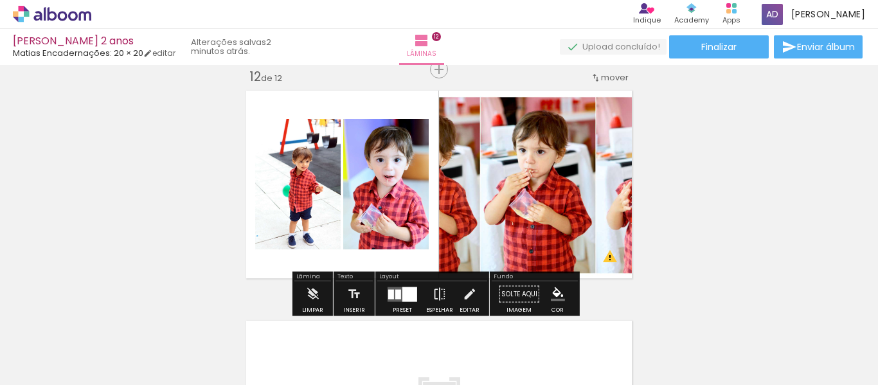
click at [402, 292] on div at bounding box center [409, 294] width 15 height 15
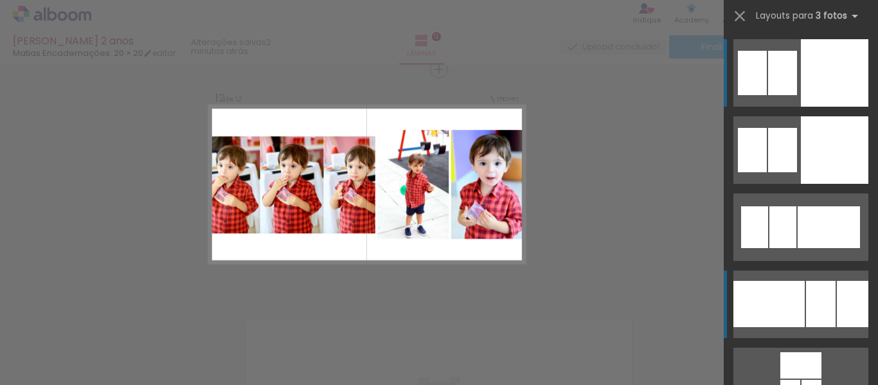
click at [797, 297] on div at bounding box center [768, 304] width 71 height 46
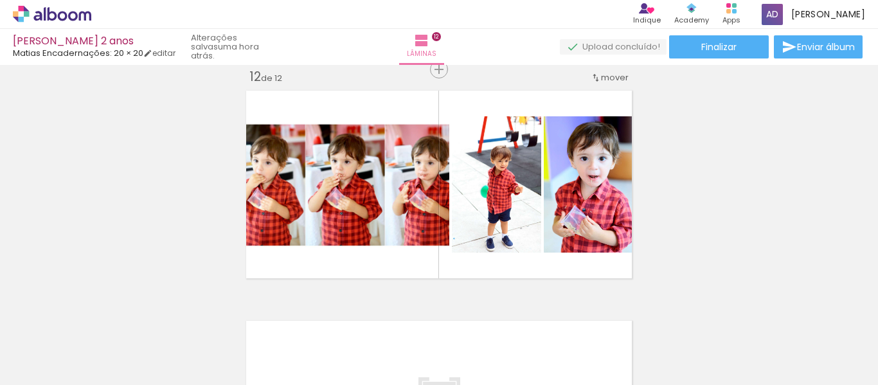
scroll to position [0, 3665]
